Goal: Register for event/course

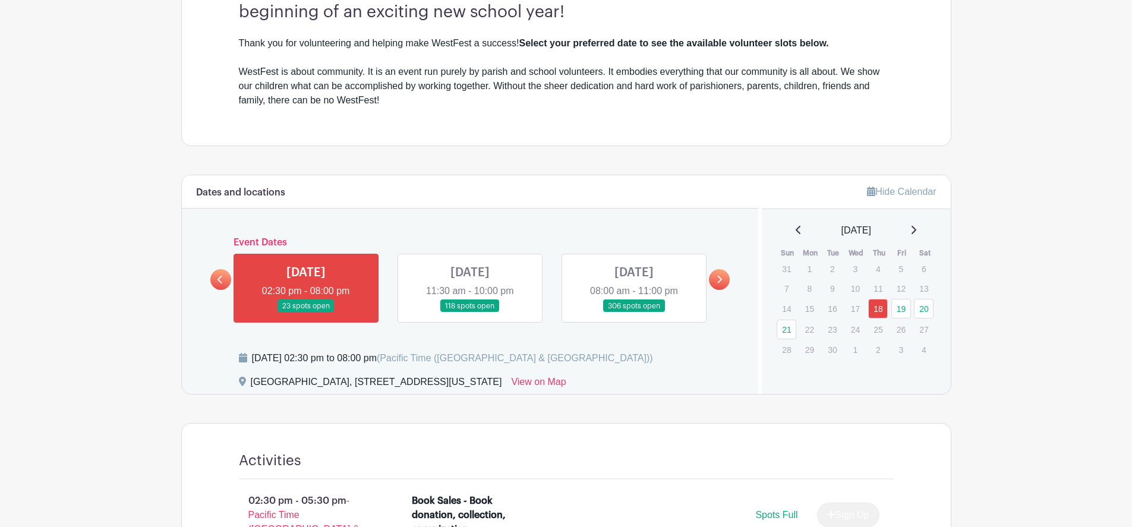
scroll to position [374, 0]
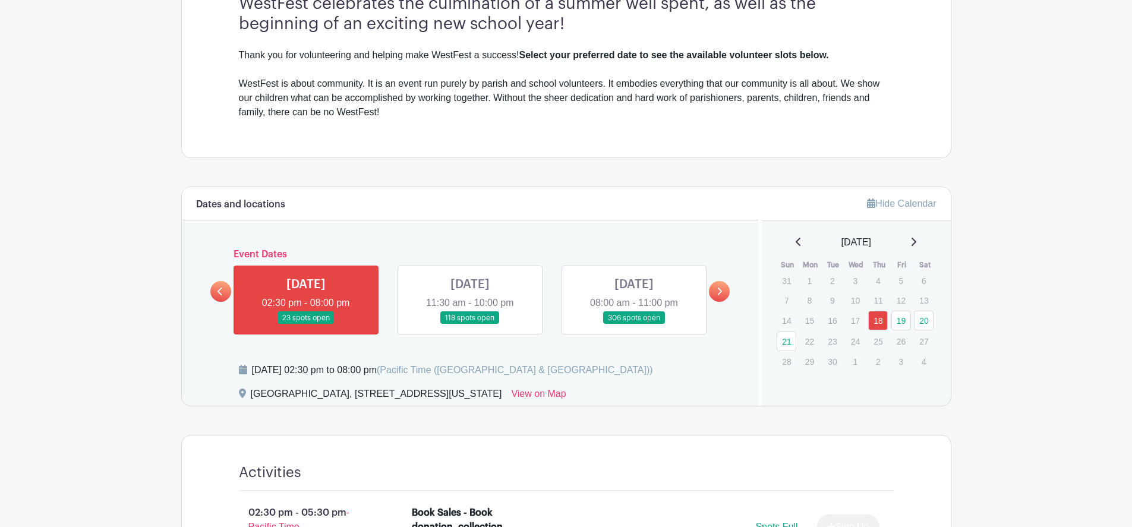
click at [470, 324] on link at bounding box center [470, 324] width 0 height 0
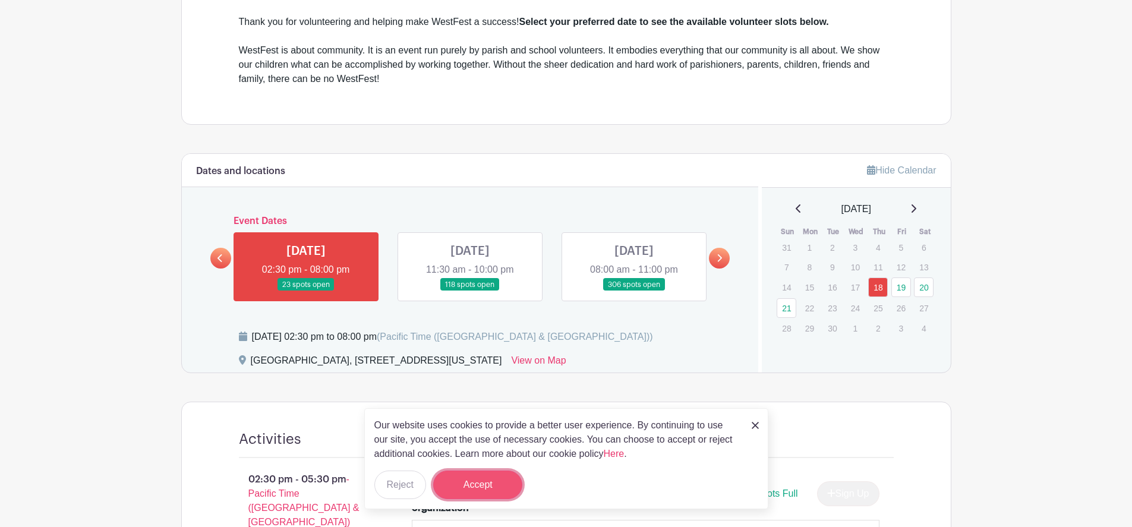
click at [490, 487] on button "Accept" at bounding box center [477, 485] width 89 height 29
click at [755, 425] on img at bounding box center [755, 425] width 7 height 7
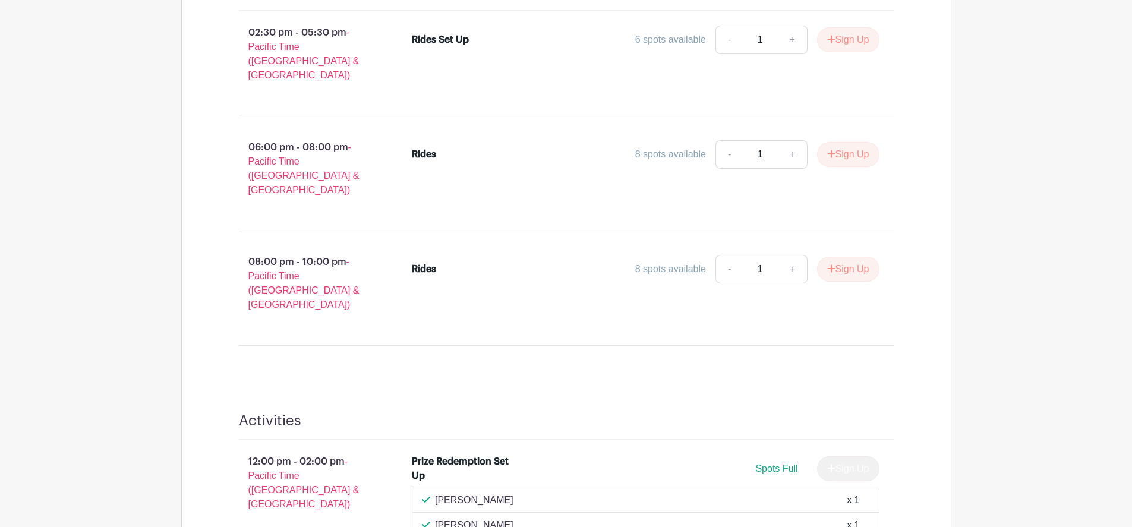
scroll to position [609, 0]
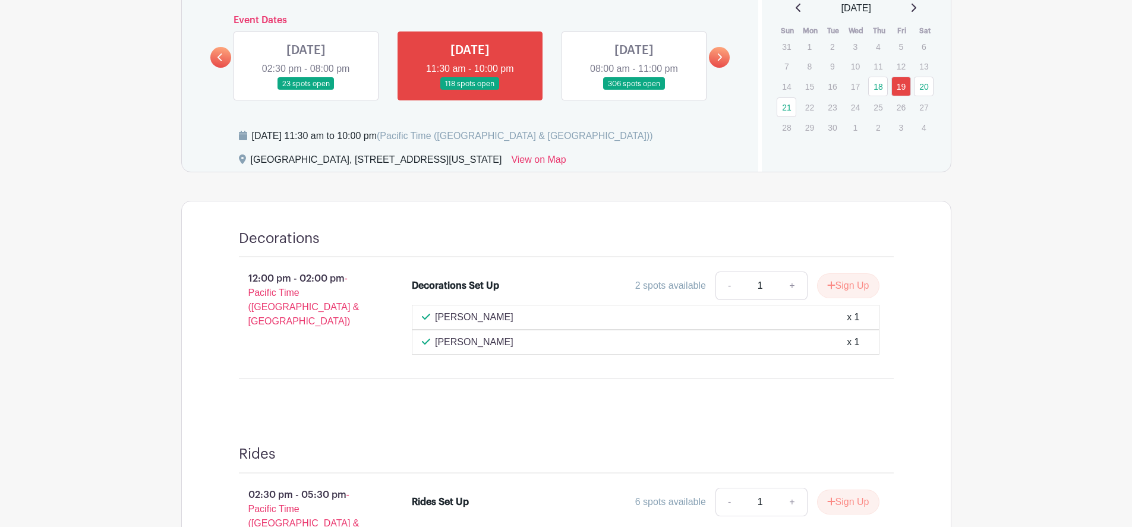
click at [634, 90] on link at bounding box center [634, 90] width 0 height 0
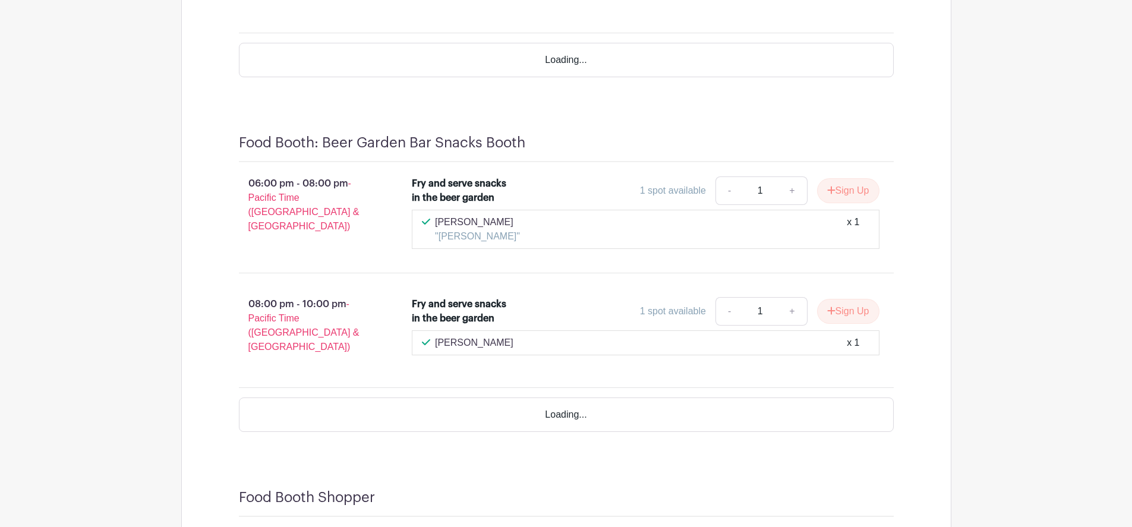
scroll to position [9005, 0]
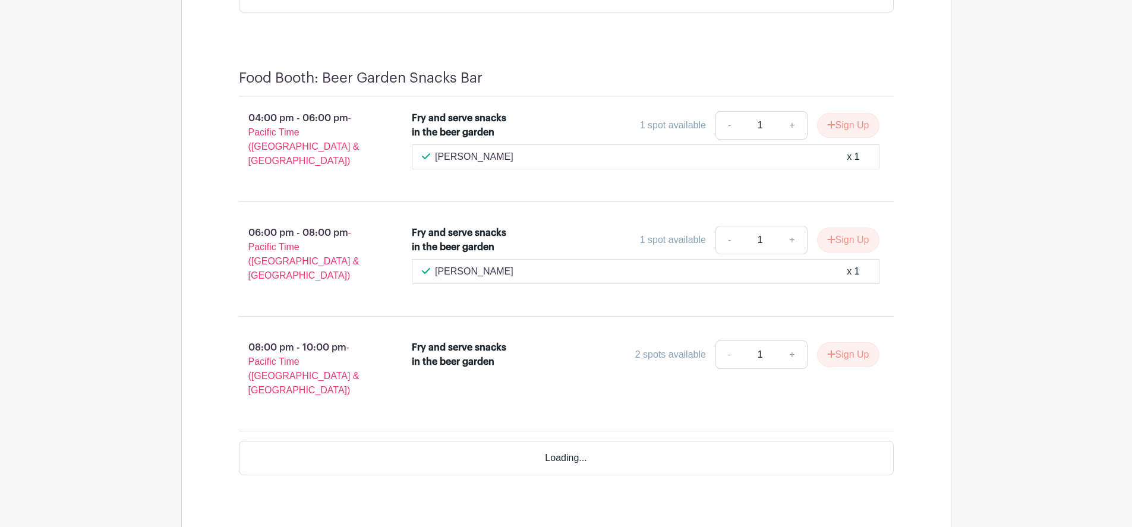
scroll to position [15245, 0]
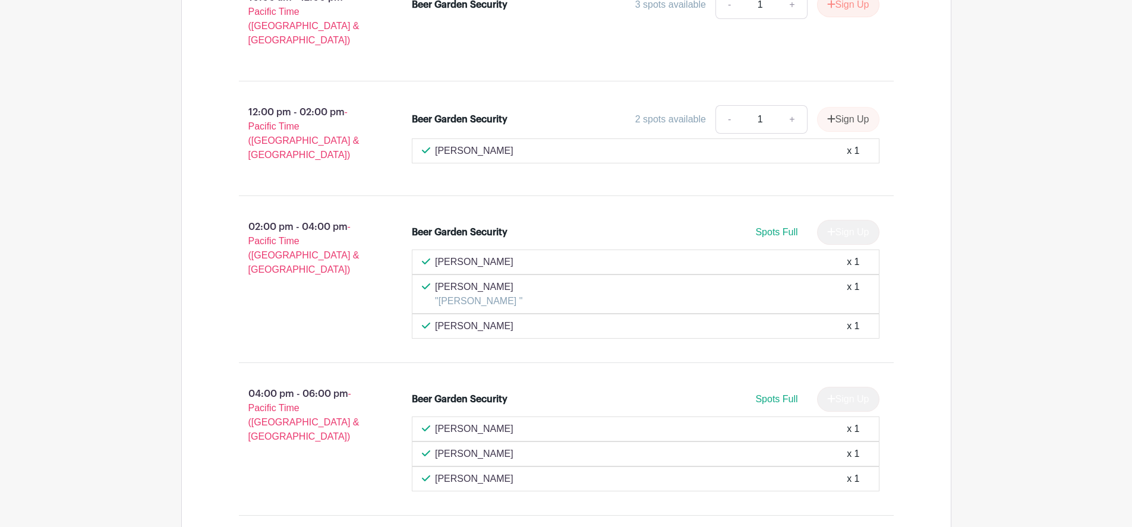
scroll to position [15607, 0]
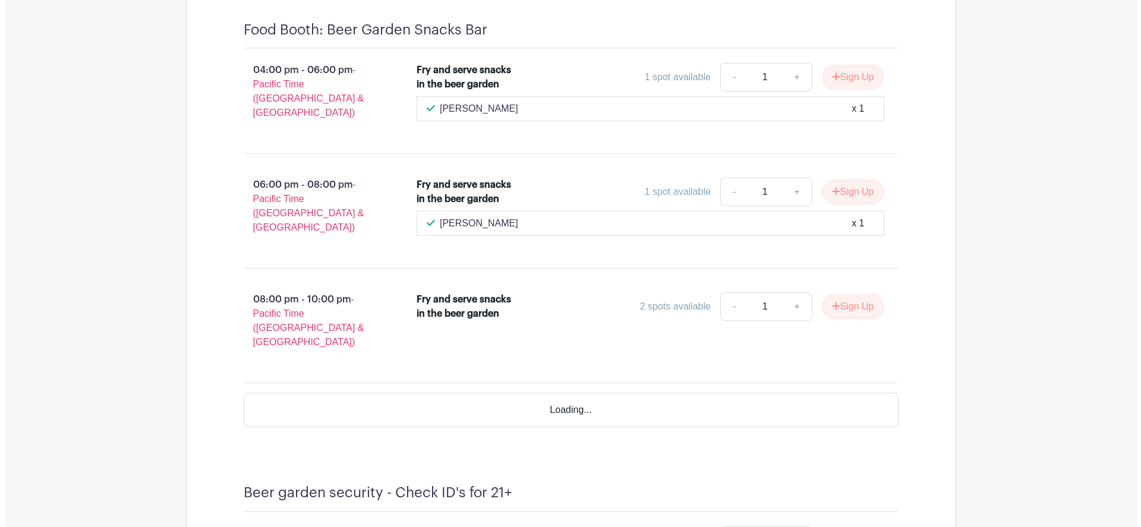
scroll to position [14875, 0]
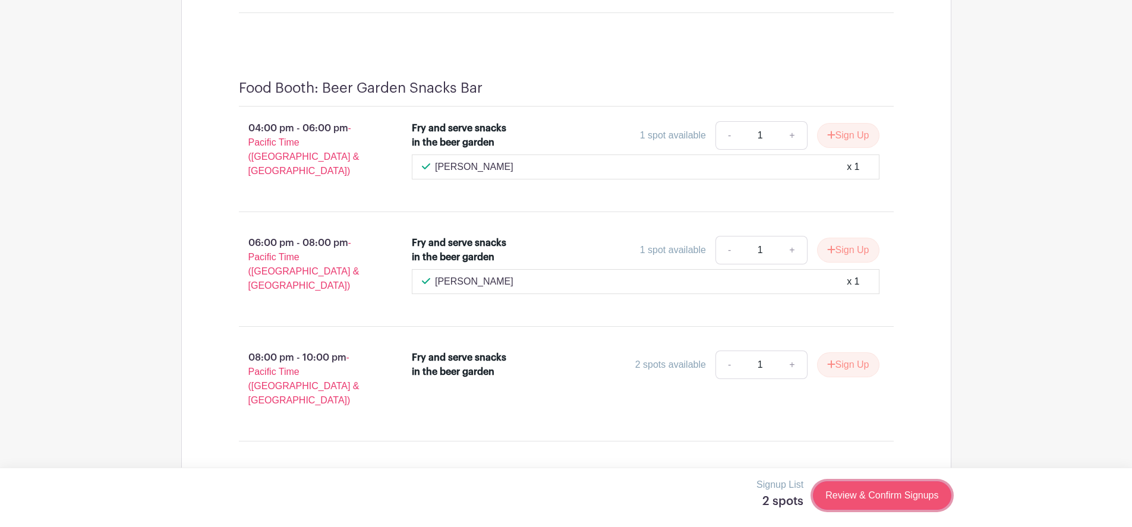
click at [854, 499] on link "Review & Confirm Signups" at bounding box center [882, 495] width 138 height 29
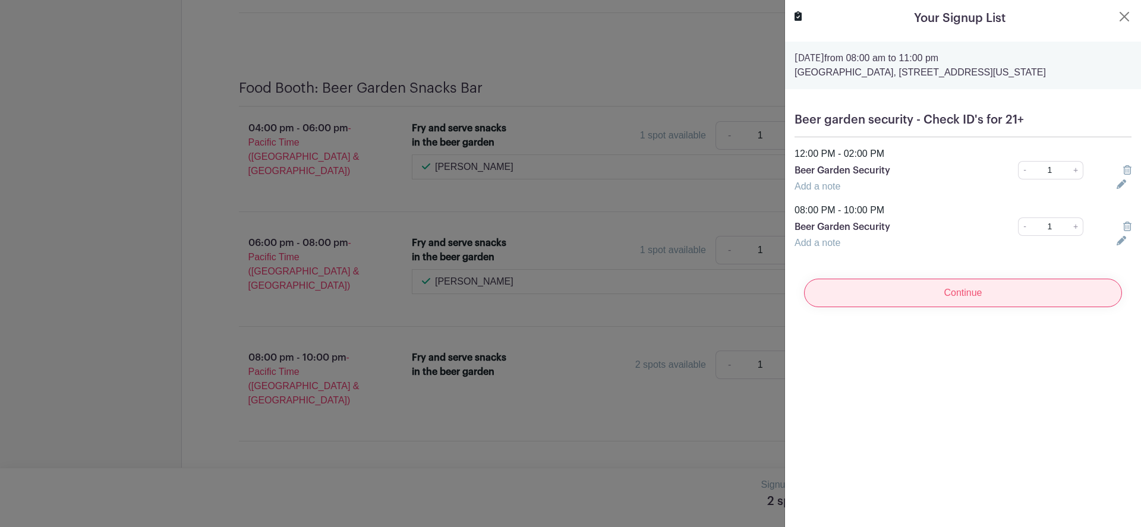
click at [924, 288] on input "Continue" at bounding box center [963, 293] width 318 height 29
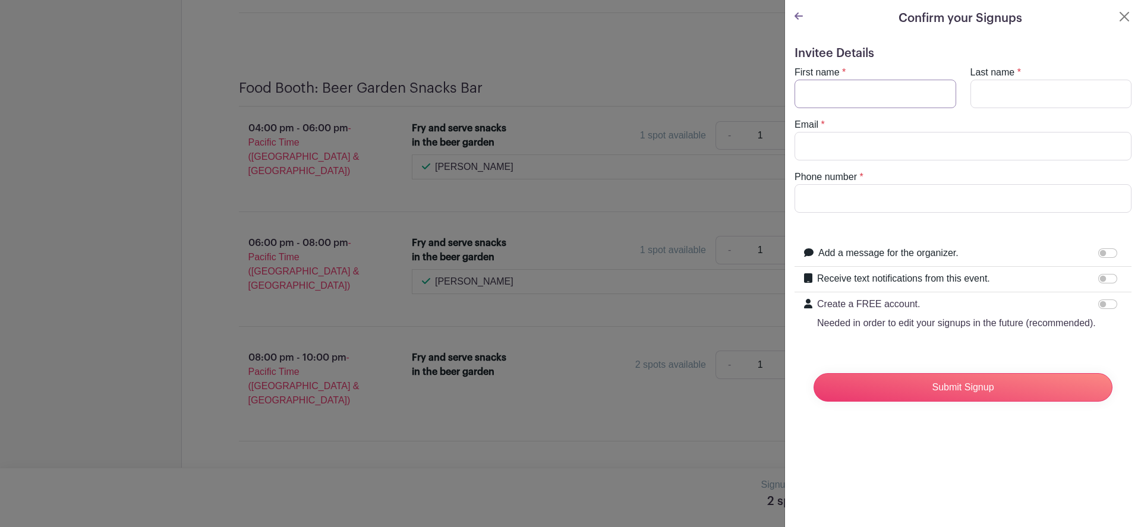
click at [847, 100] on input "First name" at bounding box center [876, 94] width 162 height 29
type input "[PERSON_NAME]"
type input "Pignatelli"
type input "[EMAIL_ADDRESS][DOMAIN_NAME]"
type input "[PHONE_NUMBER]"
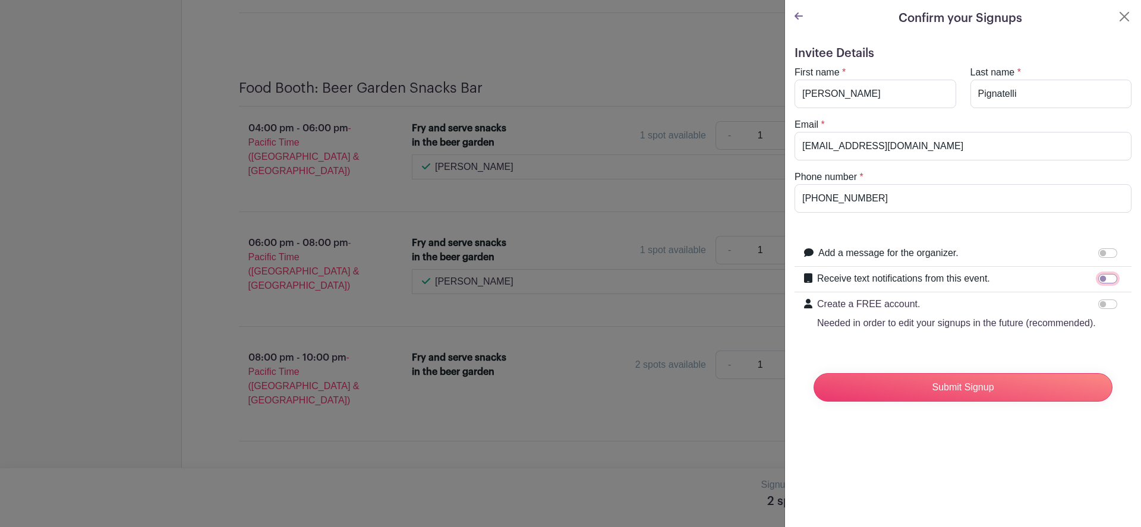
click at [1099, 275] on input "Receive text notifications from this event." at bounding box center [1107, 279] width 19 height 10
checkbox input "true"
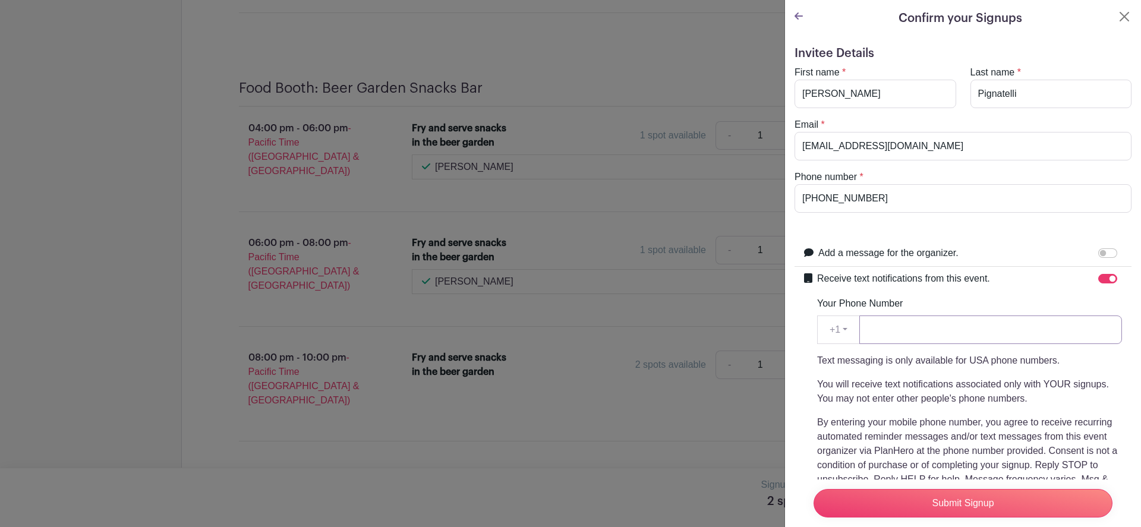
drag, startPoint x: 926, startPoint y: 326, endPoint x: 927, endPoint y: 332, distance: 6.0
click at [927, 326] on input "Your Phone Number" at bounding box center [990, 330] width 263 height 29
type input "3109242333"
click at [969, 494] on input "Submit Signup" at bounding box center [963, 503] width 299 height 29
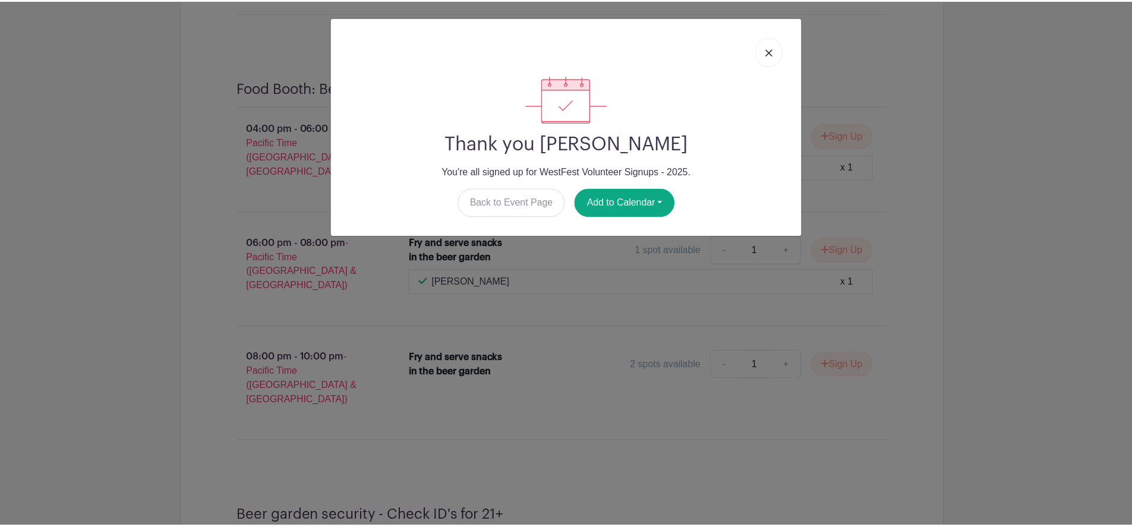
scroll to position [14900, 0]
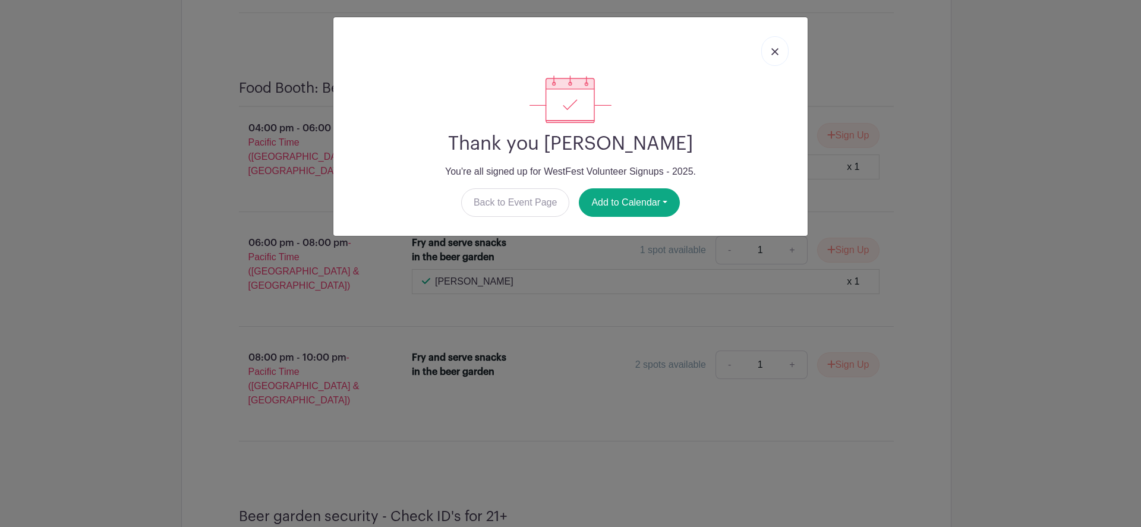
click at [784, 48] on link at bounding box center [774, 51] width 27 height 30
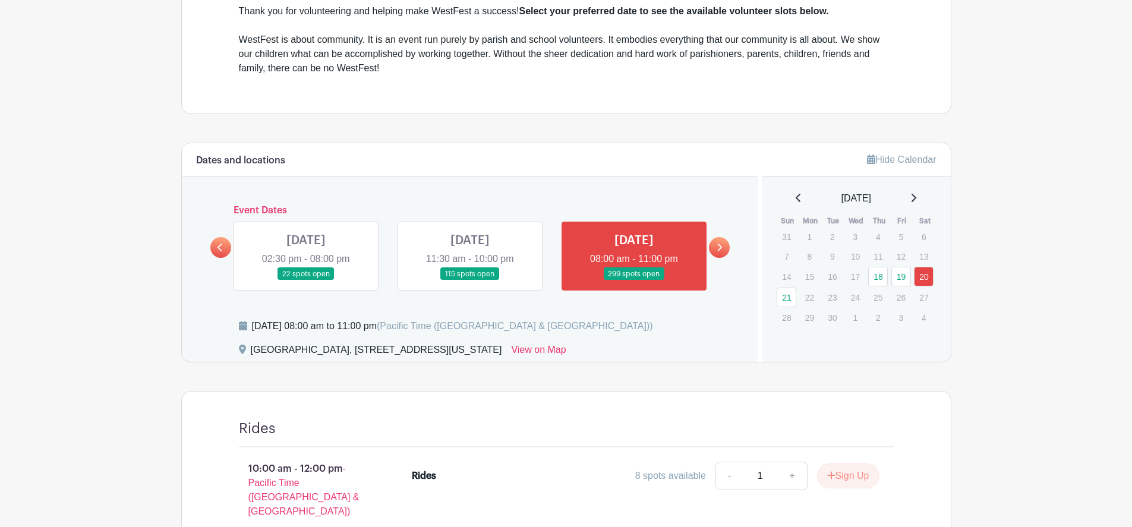
scroll to position [400, 0]
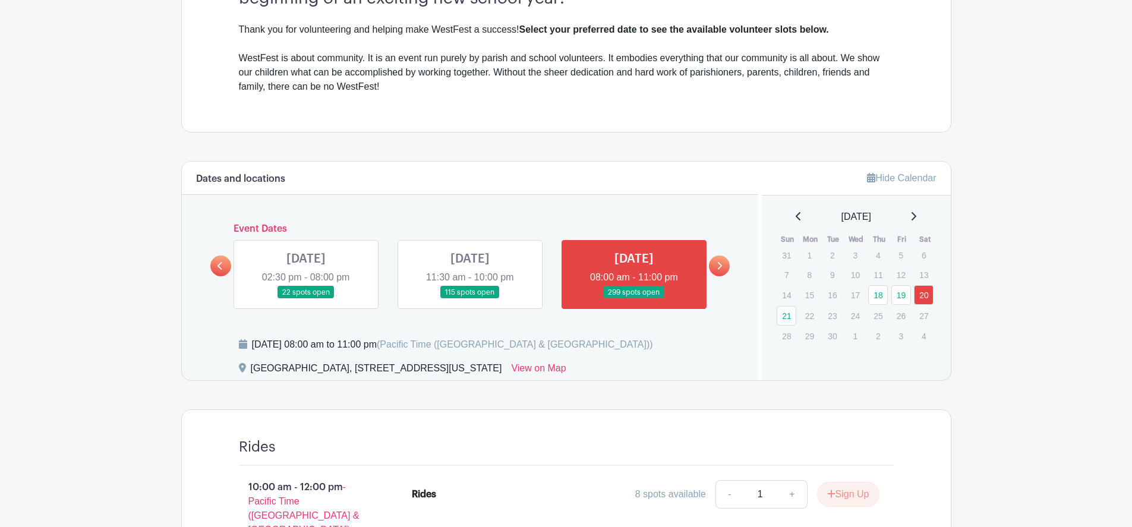
click at [306, 299] on link at bounding box center [306, 299] width 0 height 0
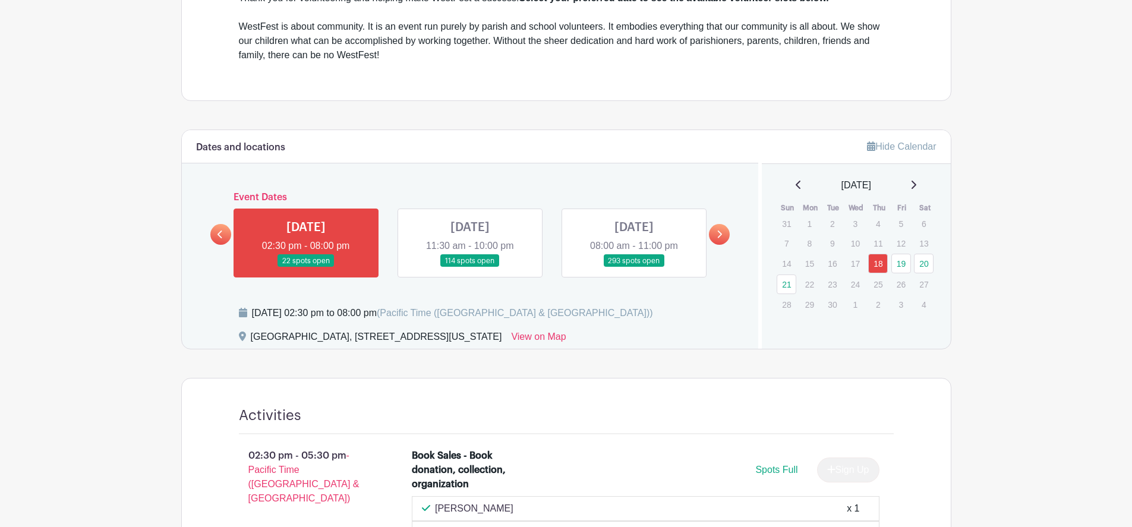
scroll to position [429, 0]
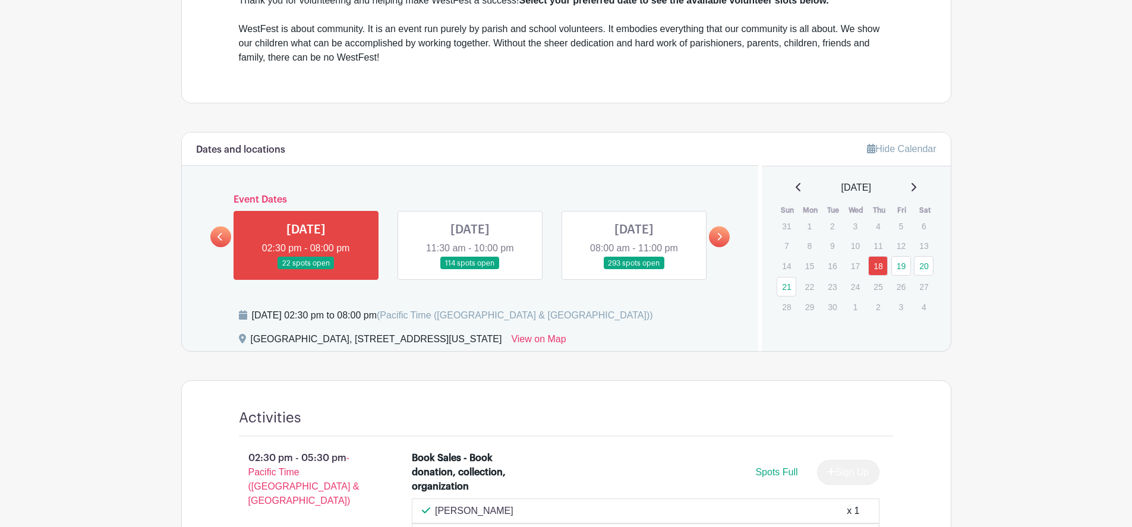
click at [470, 270] on link at bounding box center [470, 270] width 0 height 0
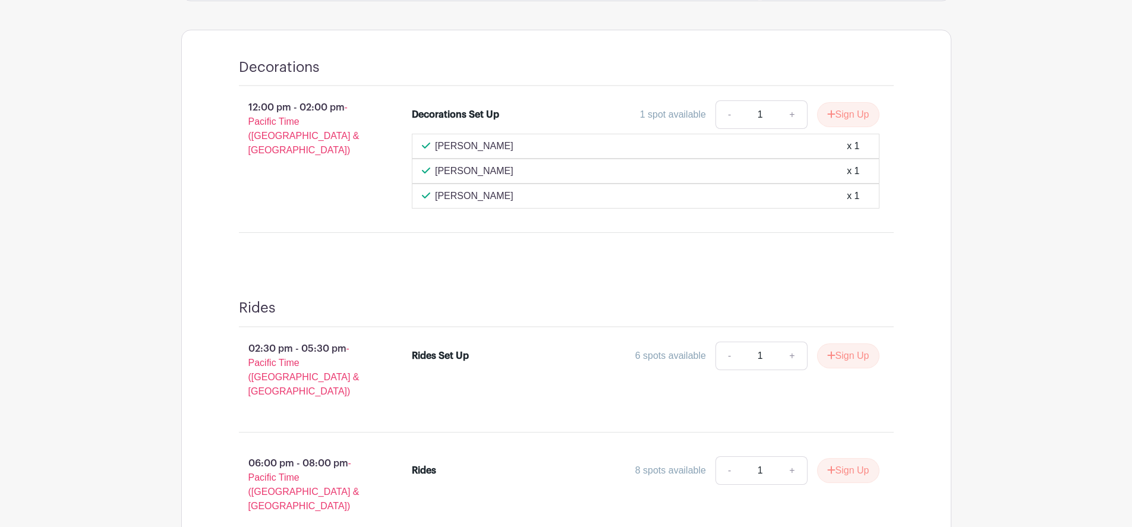
scroll to position [260, 0]
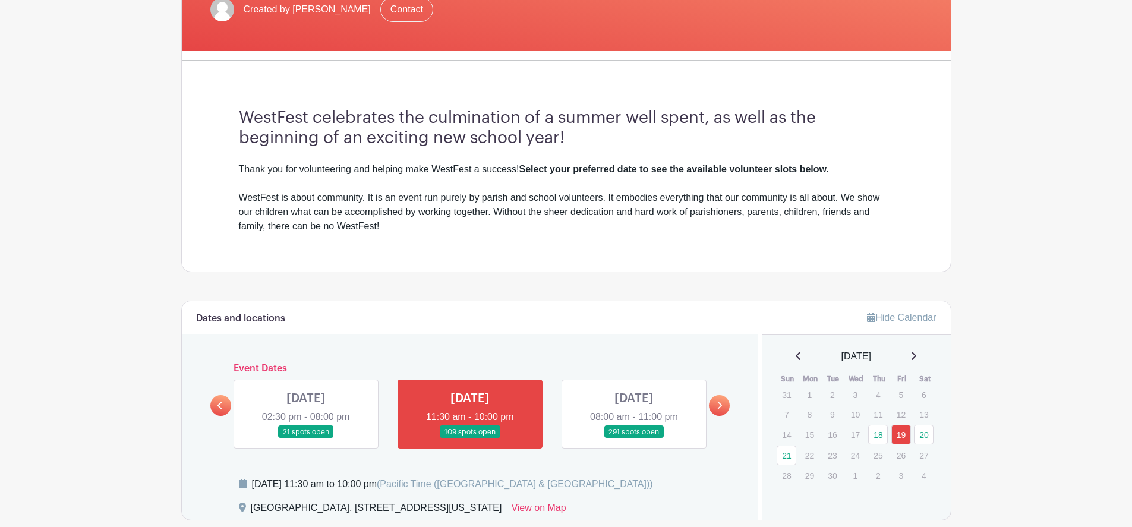
click at [634, 439] on link at bounding box center [634, 439] width 0 height 0
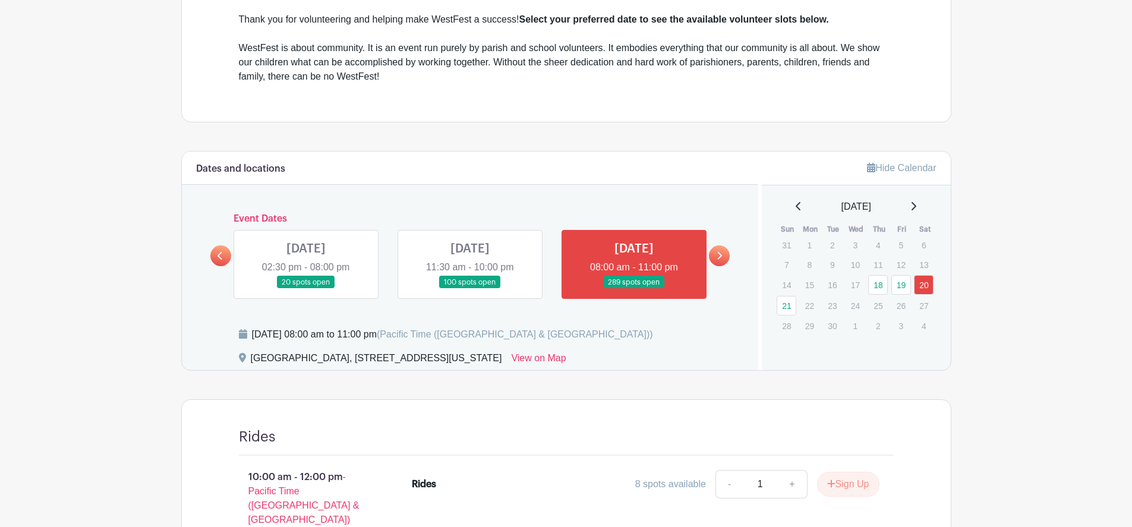
scroll to position [416, 0]
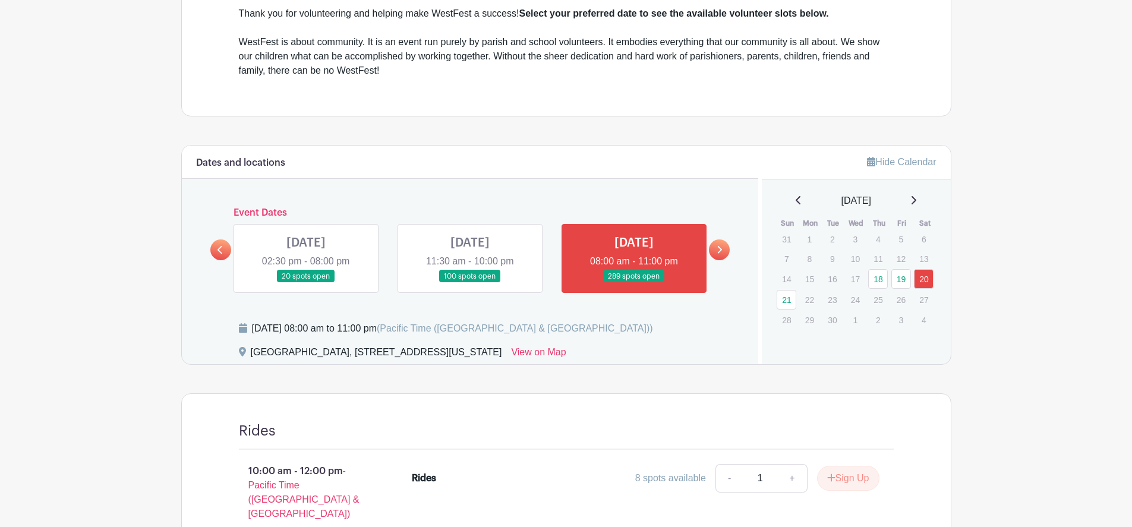
click at [726, 246] on link at bounding box center [719, 249] width 21 height 21
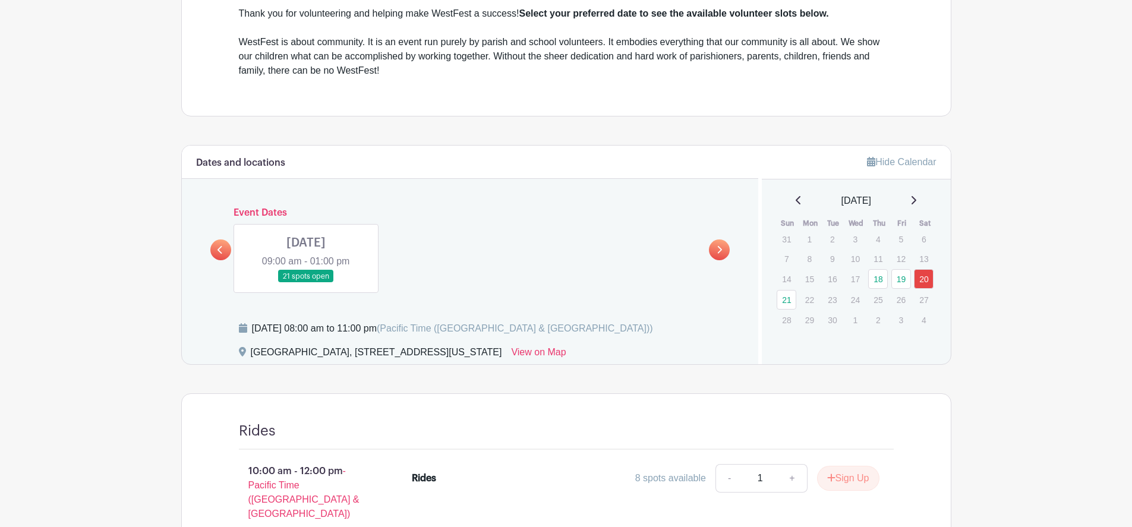
click at [306, 283] on link at bounding box center [306, 283] width 0 height 0
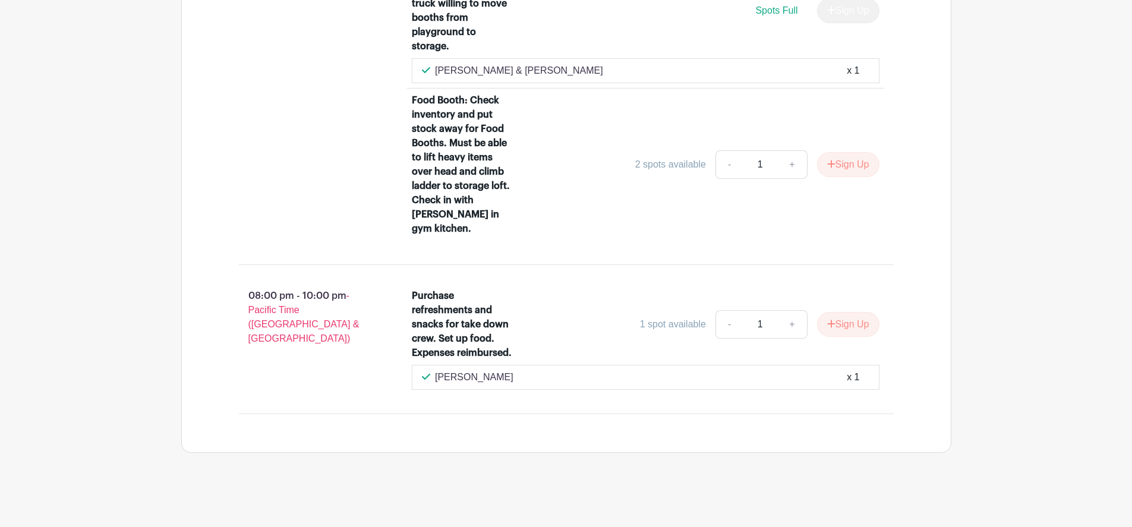
scroll to position [1230, 0]
click at [839, 324] on button "Sign Up" at bounding box center [848, 324] width 62 height 25
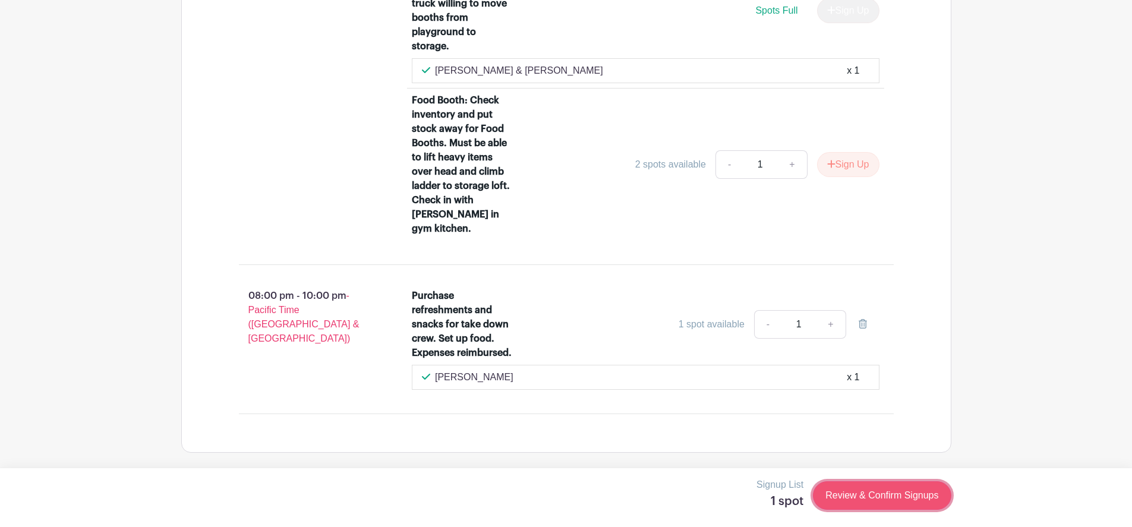
click at [840, 499] on link "Review & Confirm Signups" at bounding box center [882, 495] width 138 height 29
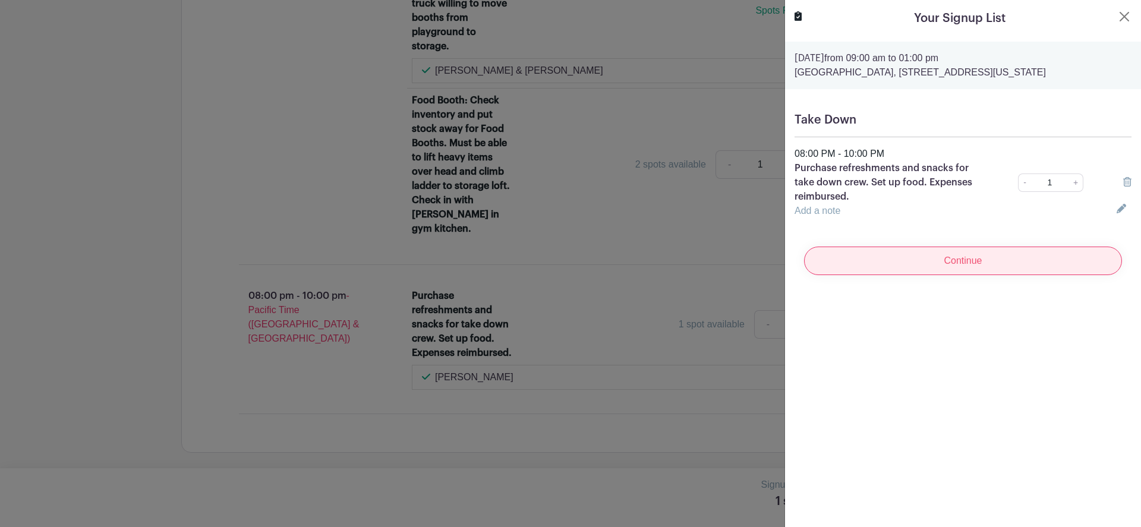
click at [954, 269] on input "Continue" at bounding box center [963, 261] width 318 height 29
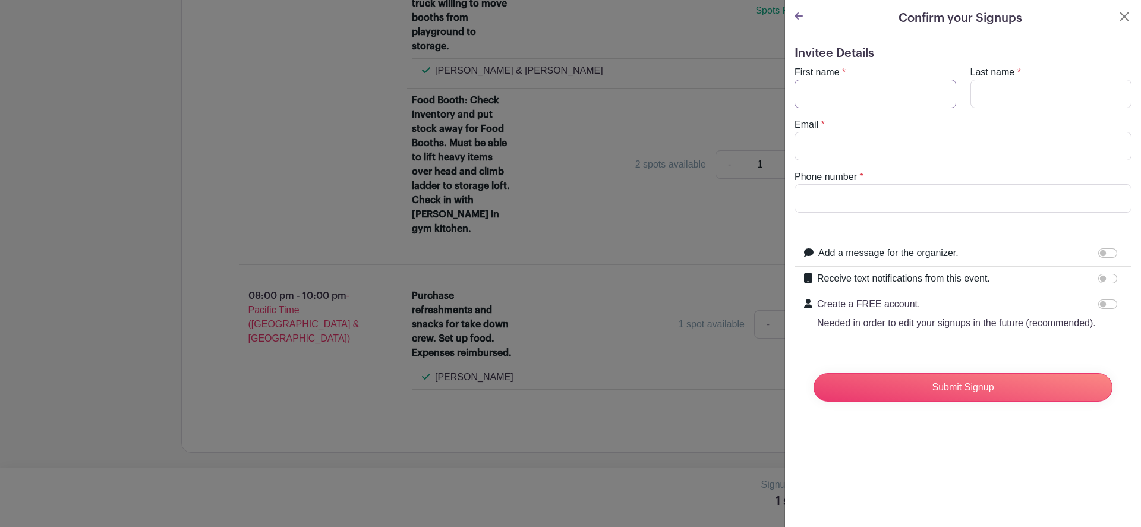
click at [836, 96] on input "First name" at bounding box center [876, 94] width 162 height 29
type input "Mahala"
type input "Pignatelli"
type input "[EMAIL_ADDRESS][DOMAIN_NAME]"
type input "6263729442"
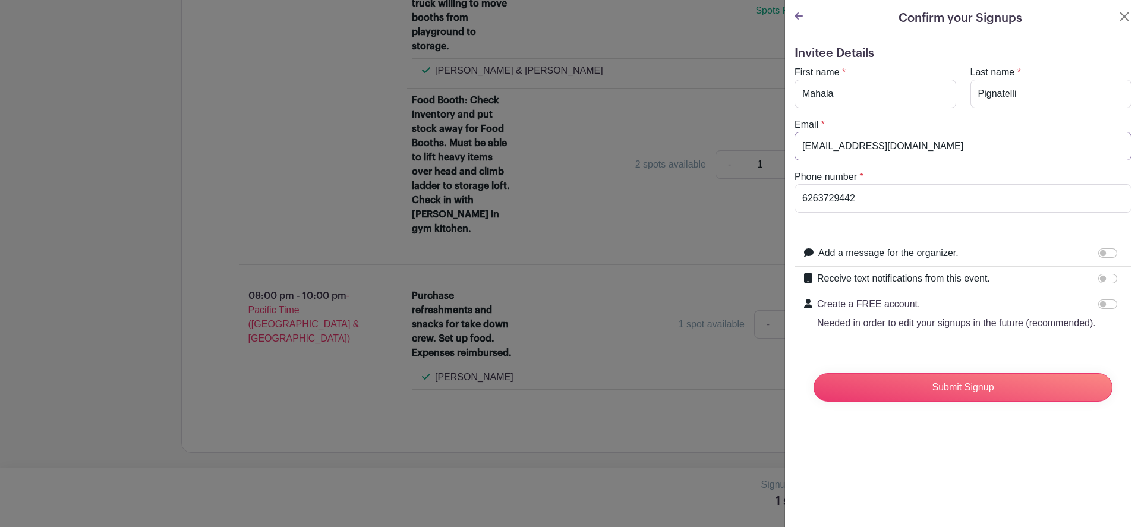
click at [839, 140] on input "[EMAIL_ADDRESS][DOMAIN_NAME]" at bounding box center [963, 146] width 337 height 29
click at [837, 144] on input "[EMAIL_ADDRESS][DOMAIN_NAME]" at bounding box center [963, 146] width 337 height 29
click at [841, 138] on input "[EMAIL_ADDRESS][DOMAIN_NAME]" at bounding box center [963, 146] width 337 height 29
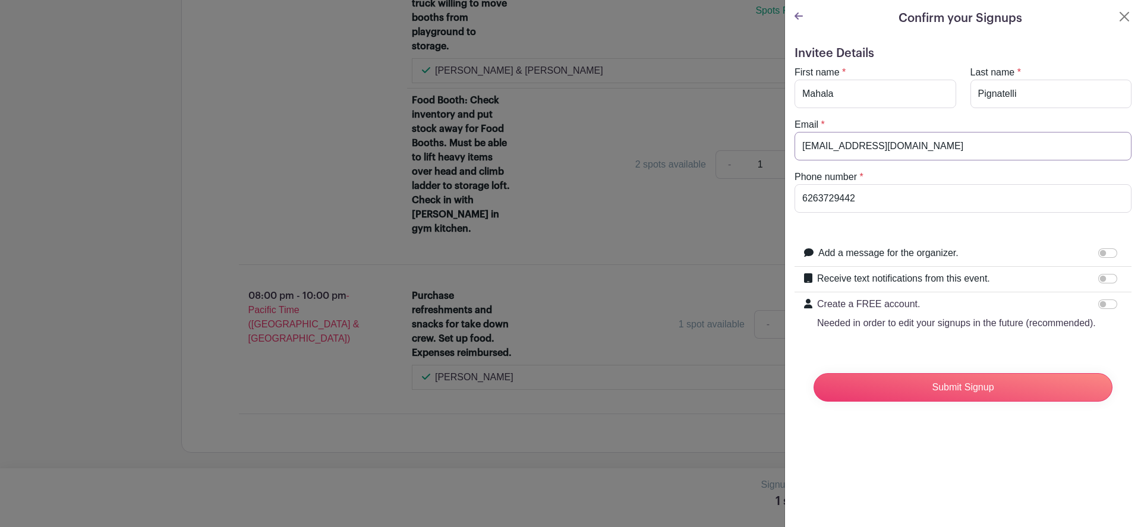
click at [841, 138] on input "[EMAIL_ADDRESS][DOMAIN_NAME]" at bounding box center [963, 146] width 337 height 29
type input "[EMAIL_ADDRESS][DOMAIN_NAME]"
click at [1103, 283] on input "Receive text notifications from this event." at bounding box center [1107, 279] width 19 height 10
checkbox input "true"
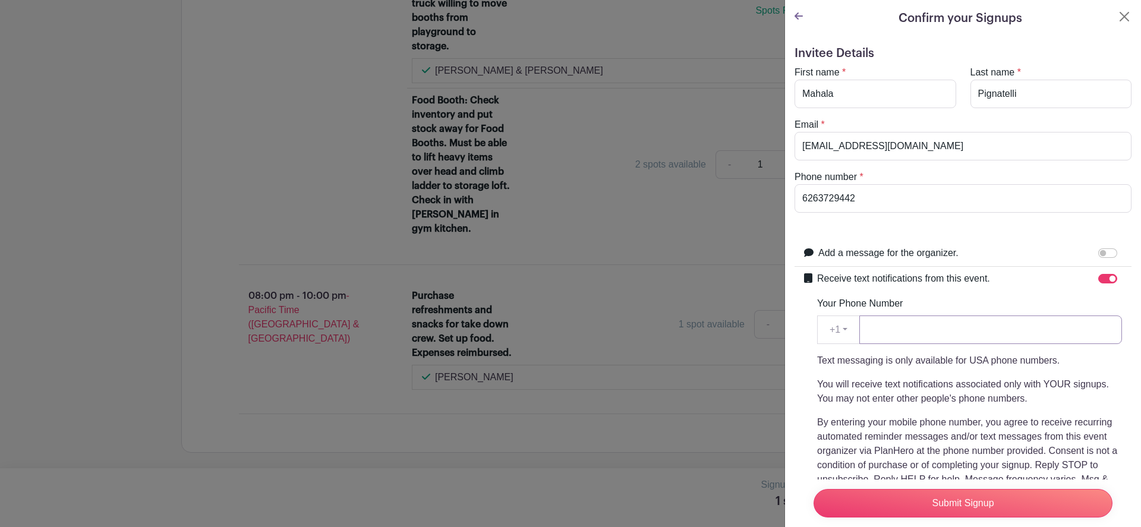
click at [934, 332] on input "Your Phone Number" at bounding box center [990, 330] width 263 height 29
type input "6263729442"
click at [951, 507] on input "Submit Signup" at bounding box center [963, 503] width 299 height 29
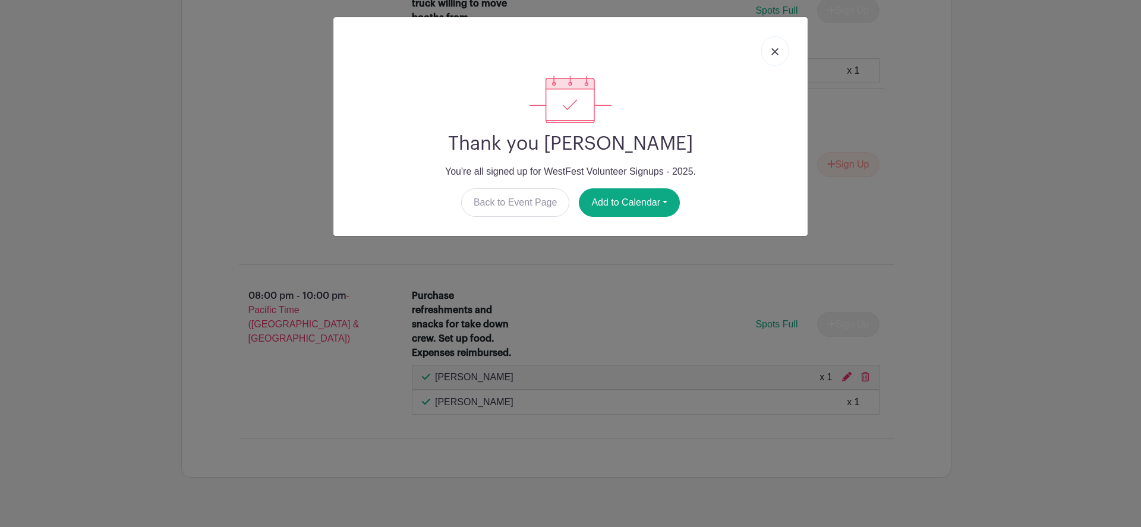
click at [777, 45] on link at bounding box center [774, 51] width 27 height 30
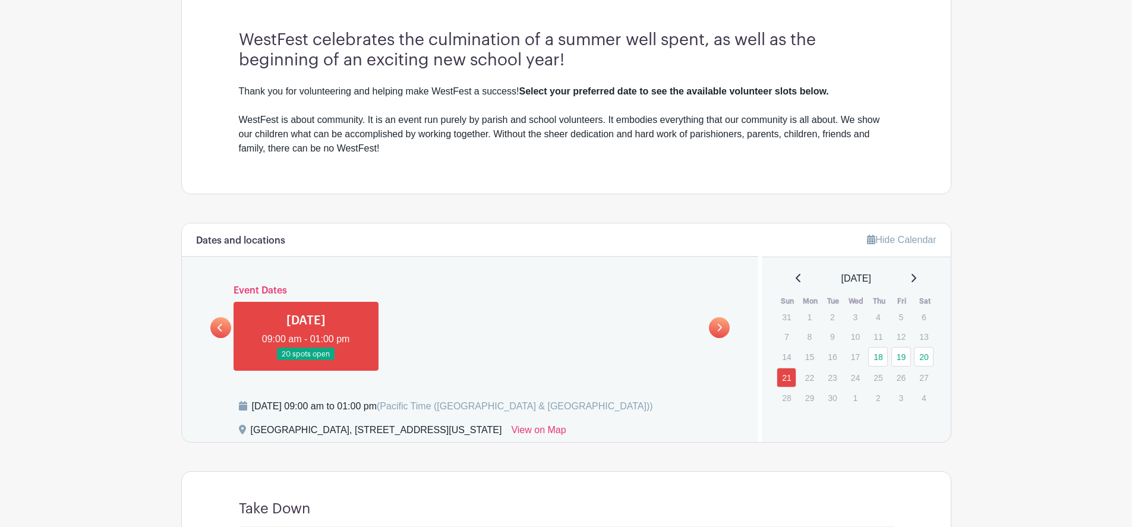
scroll to position [635, 0]
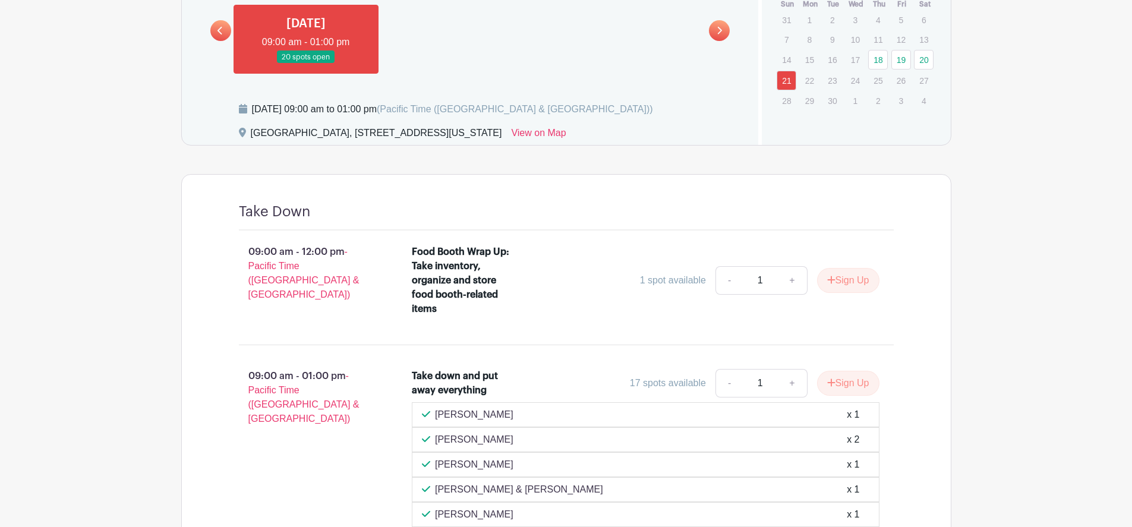
click at [213, 37] on link at bounding box center [220, 30] width 21 height 21
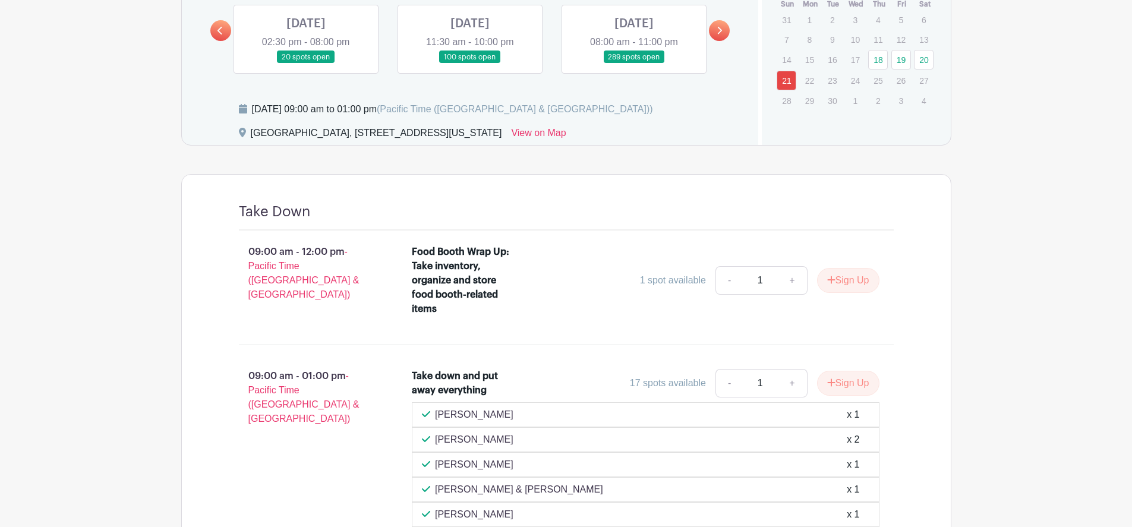
click at [306, 64] on link at bounding box center [306, 64] width 0 height 0
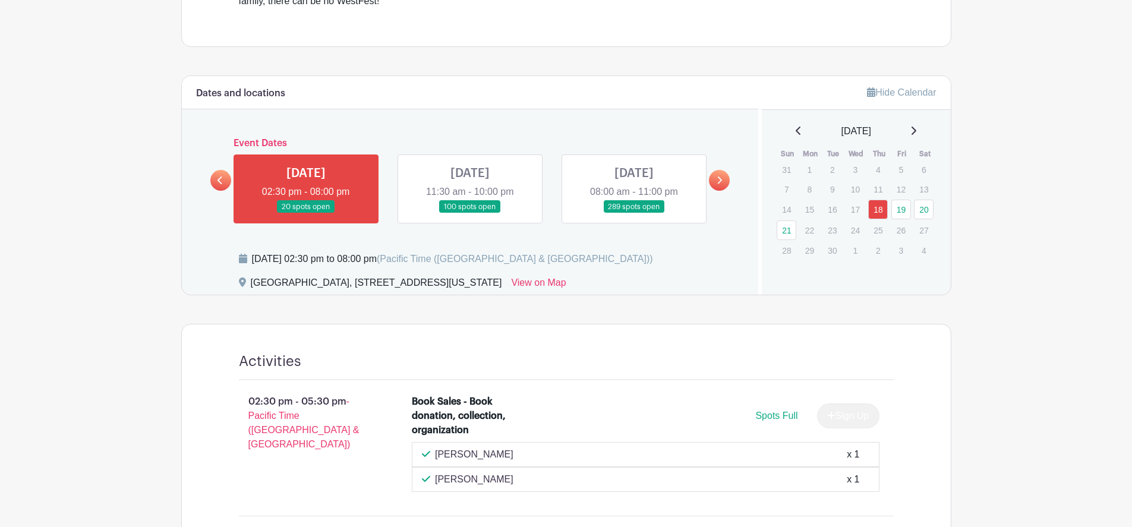
scroll to position [479, 0]
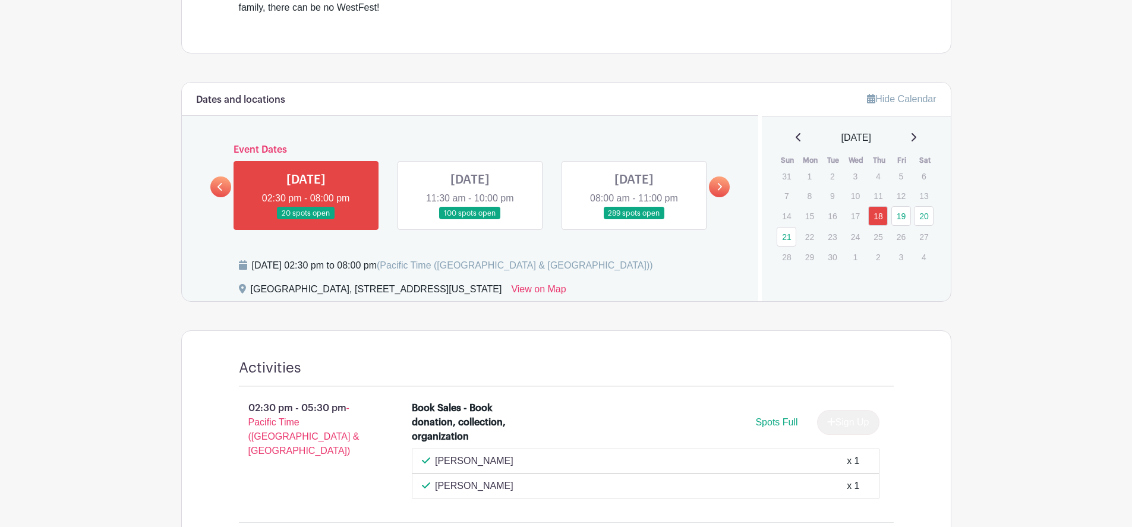
click at [470, 220] on link at bounding box center [470, 220] width 0 height 0
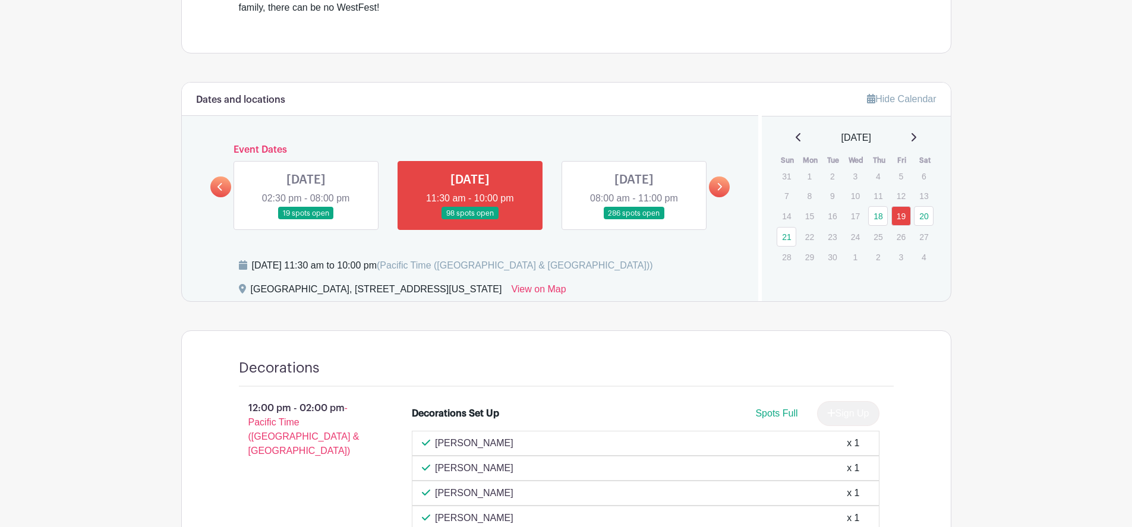
click at [634, 220] on link at bounding box center [634, 220] width 0 height 0
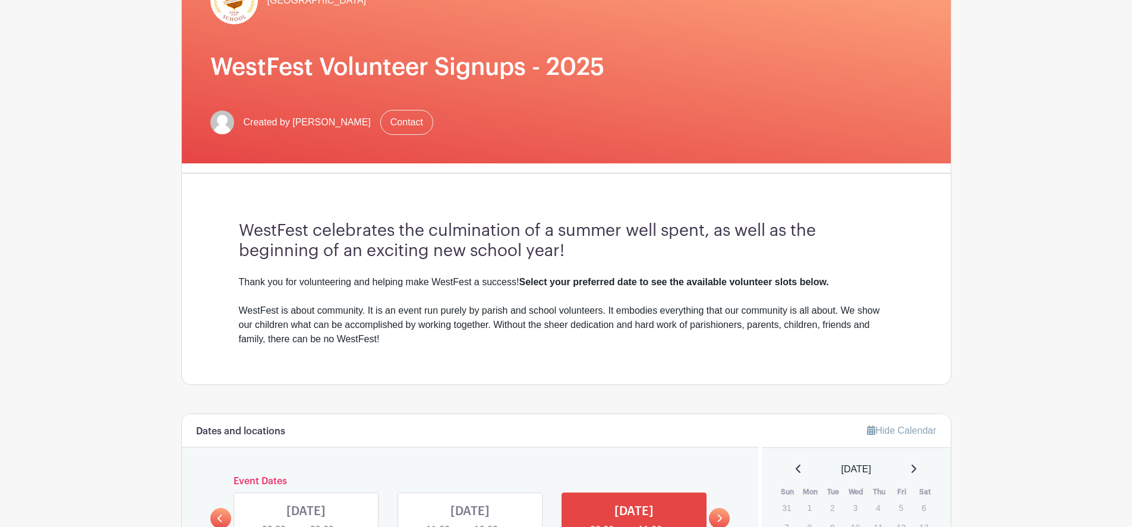
scroll to position [335, 0]
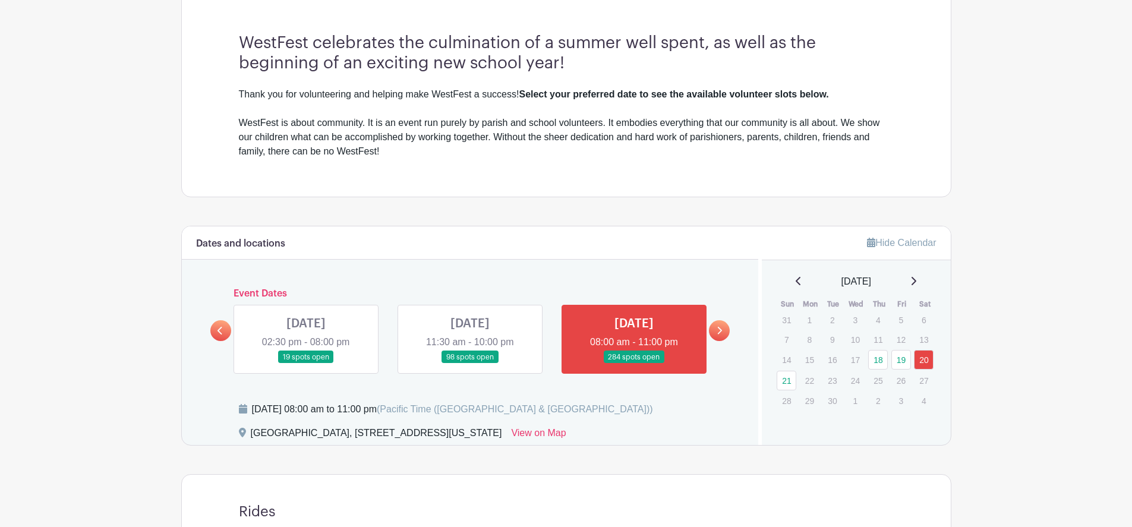
click at [470, 364] on link at bounding box center [470, 364] width 0 height 0
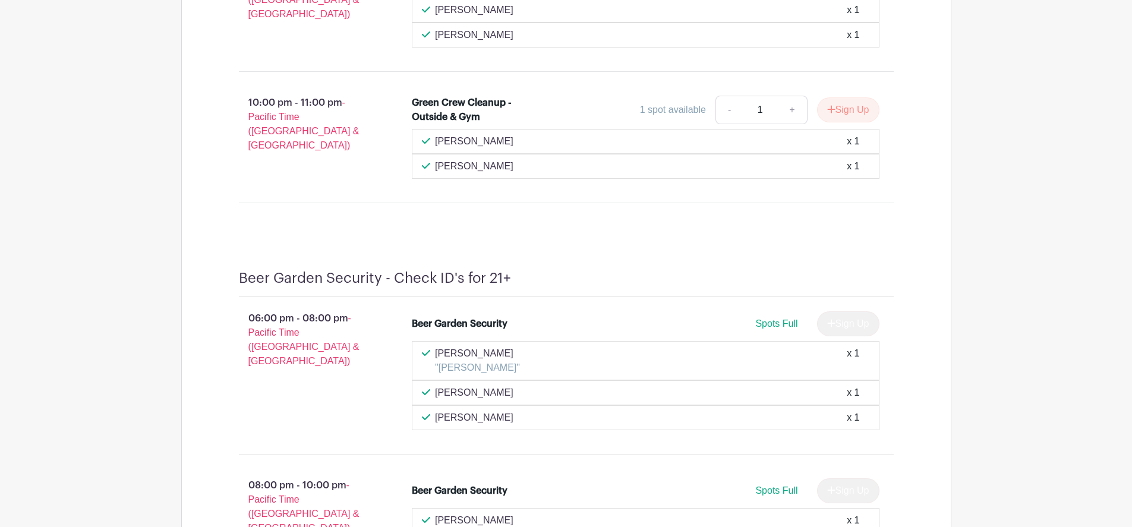
scroll to position [8387, 0]
